Goal: Navigation & Orientation: Find specific page/section

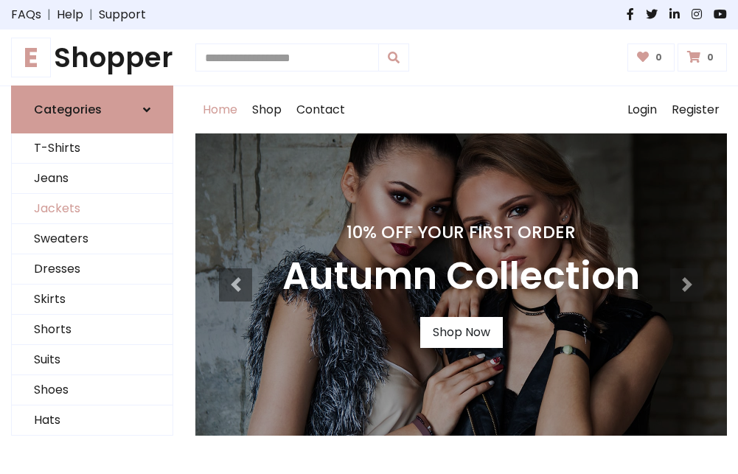
click at [92, 209] on link "Jackets" at bounding box center [92, 209] width 161 height 30
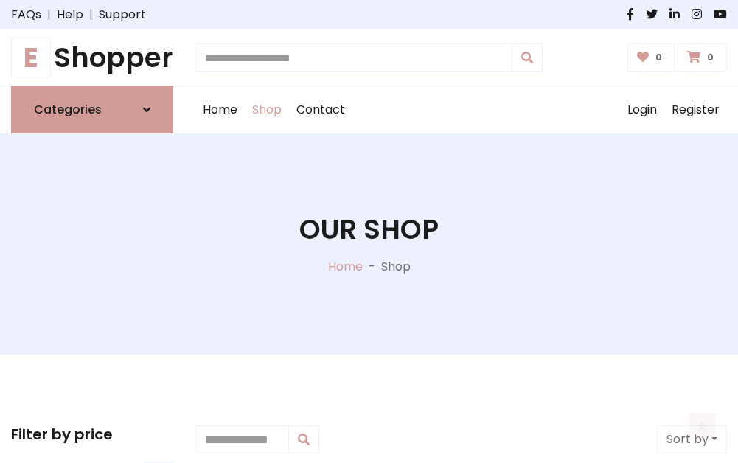
scroll to position [666, 0]
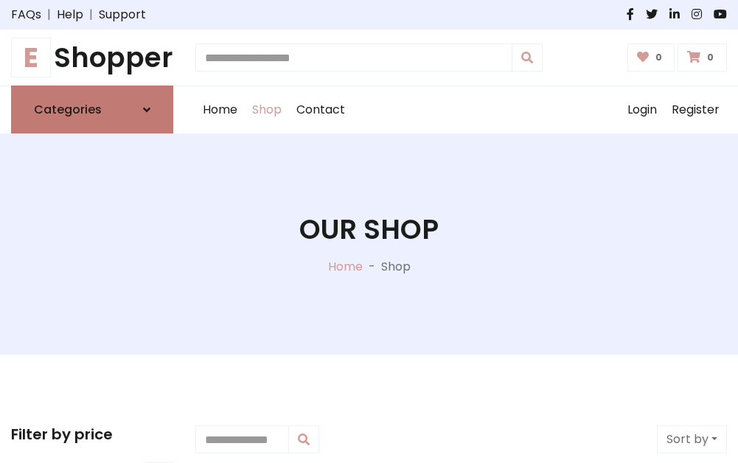
click at [92, 110] on h6 "Categories" at bounding box center [68, 109] width 68 height 14
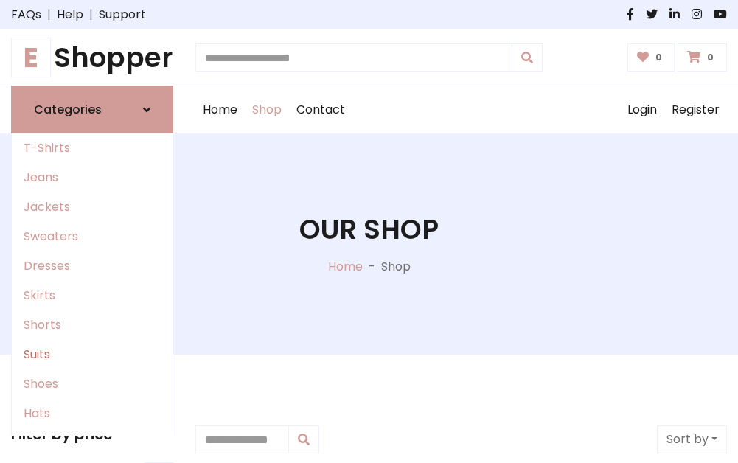
click at [92, 354] on link "Suits" at bounding box center [92, 354] width 161 height 29
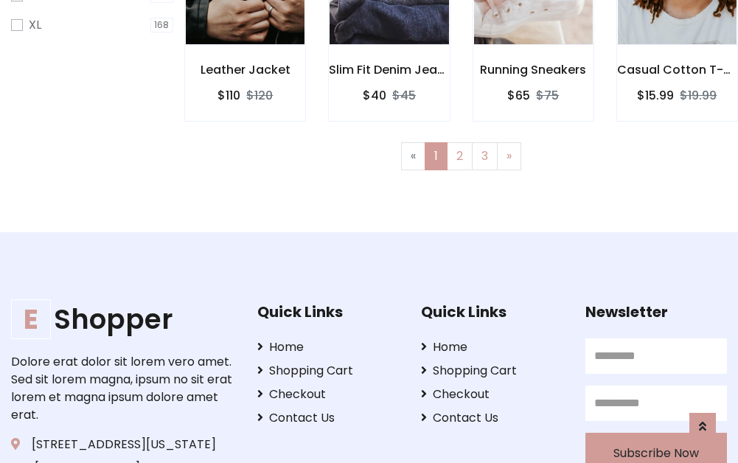
scroll to position [990, 0]
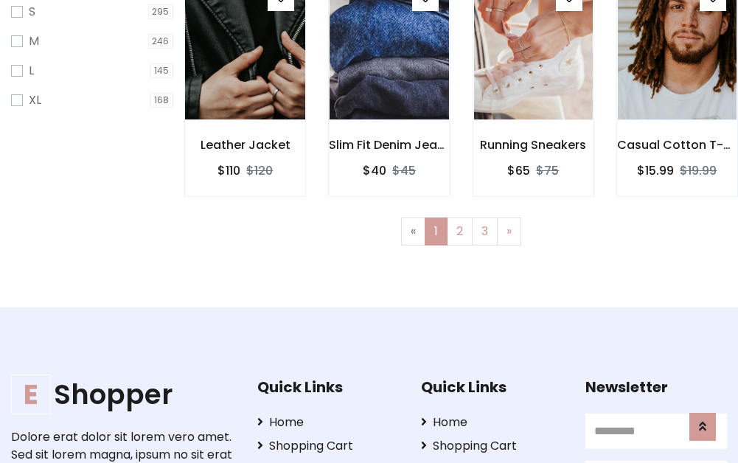
click at [245, 60] on img at bounding box center [245, 47] width 142 height 354
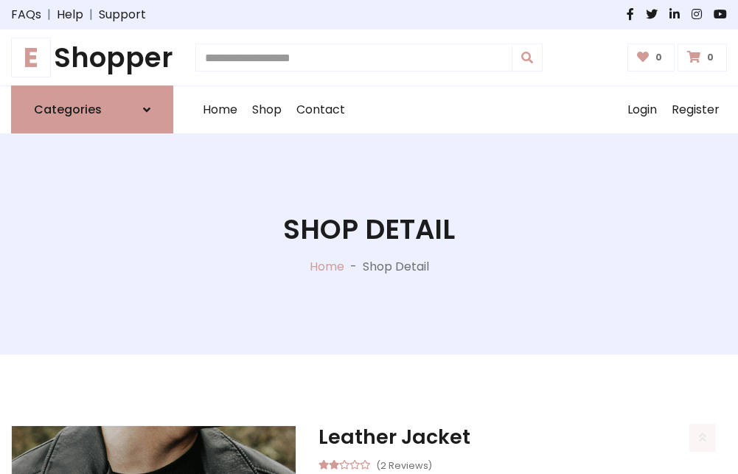
scroll to position [1377, 0]
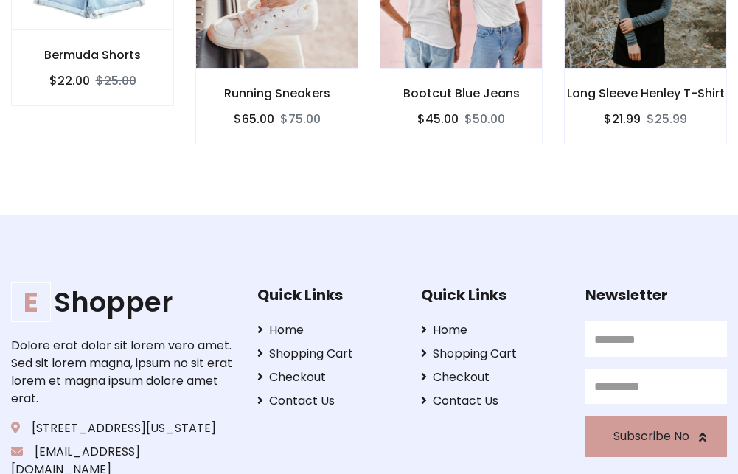
scroll to position [1376, 0]
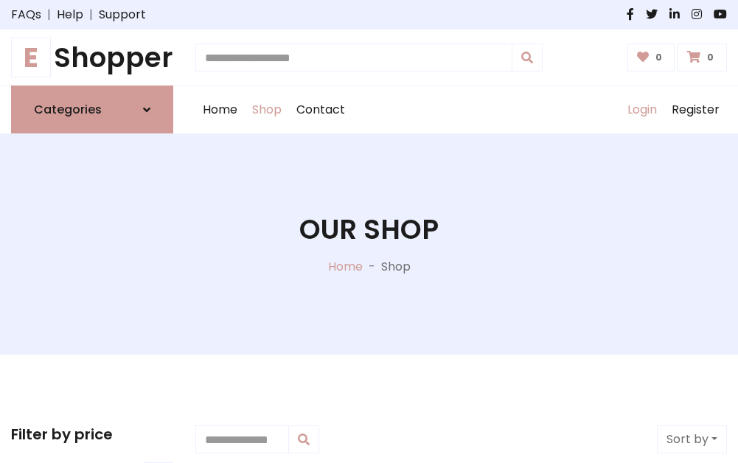
click at [641, 110] on link "Login" at bounding box center [642, 109] width 44 height 47
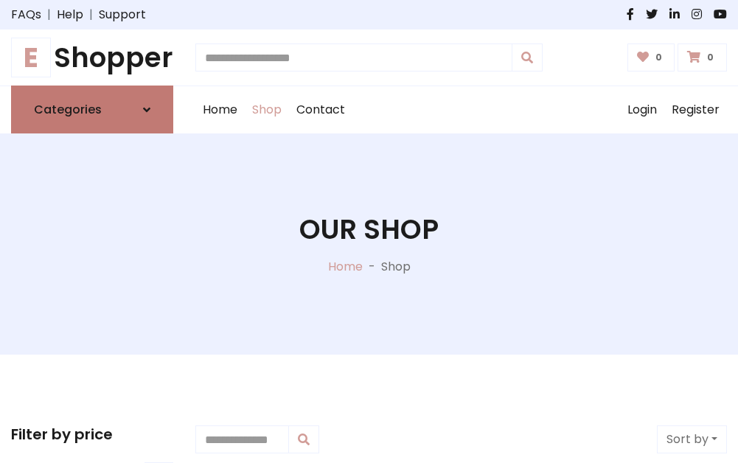
click at [147, 110] on icon at bounding box center [146, 110] width 7 height 12
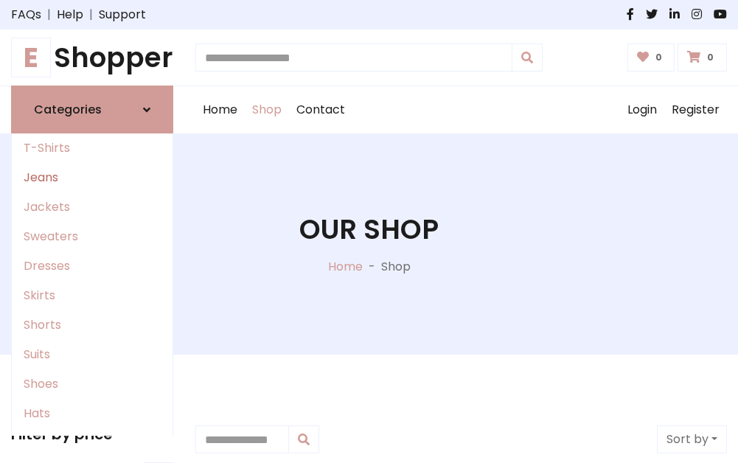
click at [92, 178] on link "Jeans" at bounding box center [92, 177] width 161 height 29
